Goal: Navigation & Orientation: Find specific page/section

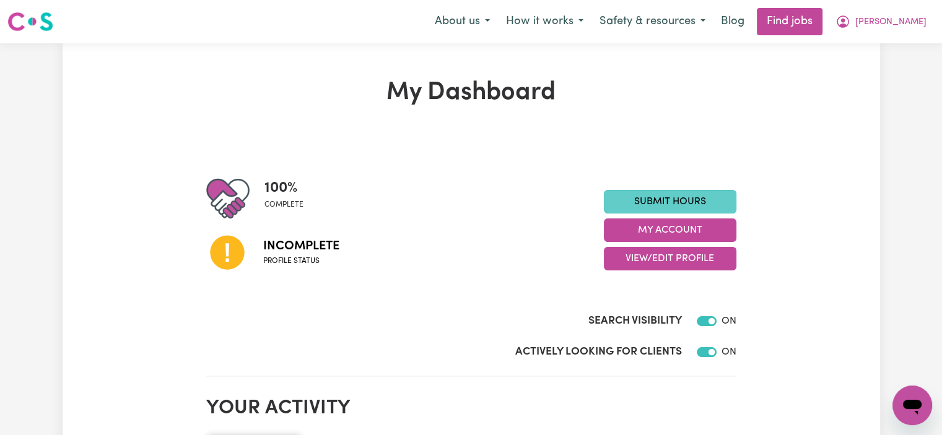
click at [693, 203] on link "Submit Hours" at bounding box center [670, 202] width 132 height 24
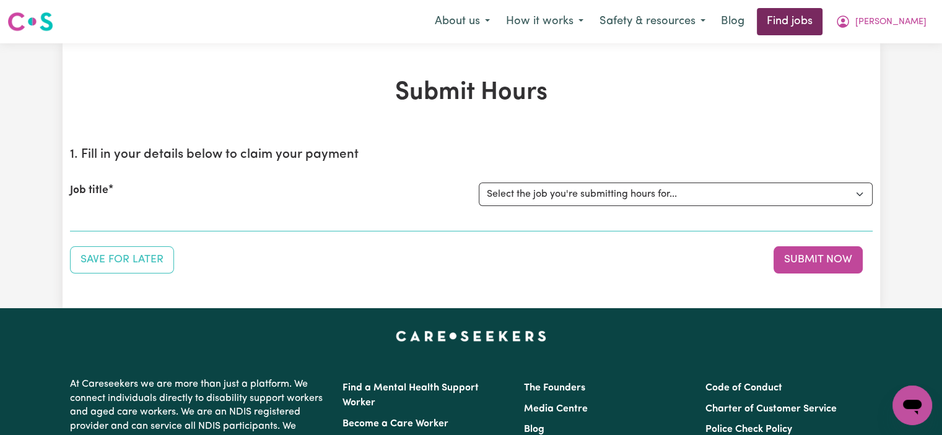
click at [822, 27] on link "Find jobs" at bounding box center [790, 21] width 66 height 27
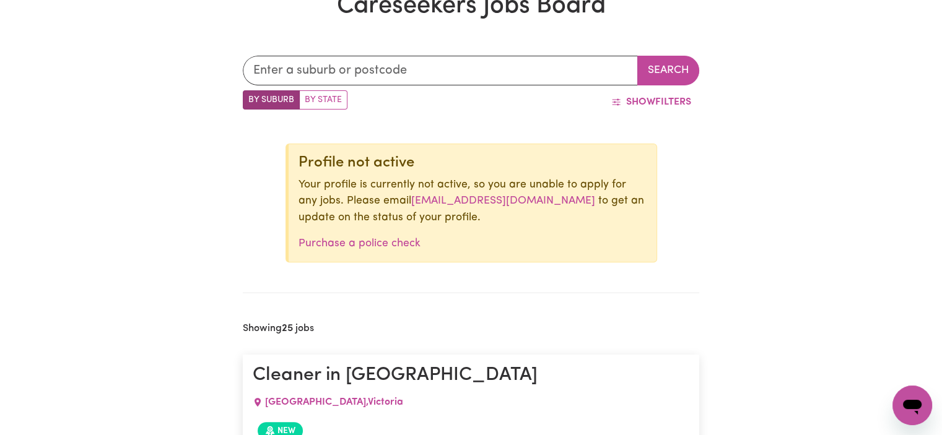
scroll to position [287, 0]
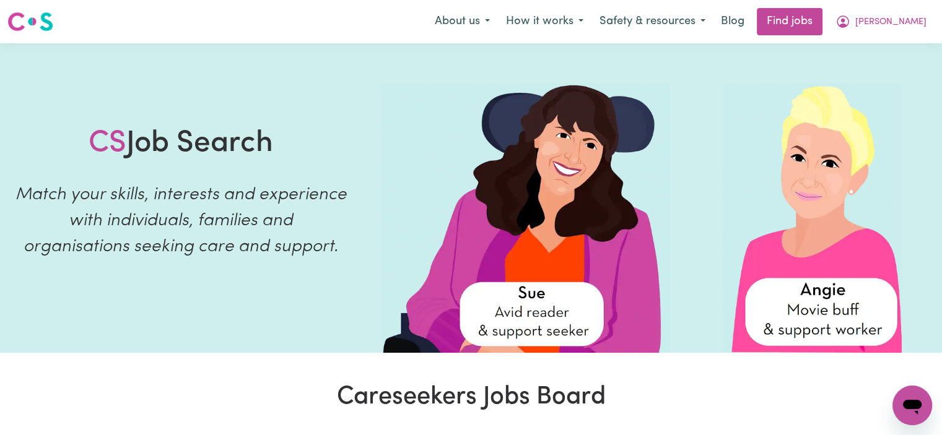
click at [33, 18] on img at bounding box center [30, 22] width 46 height 22
